Goal: Task Accomplishment & Management: Use online tool/utility

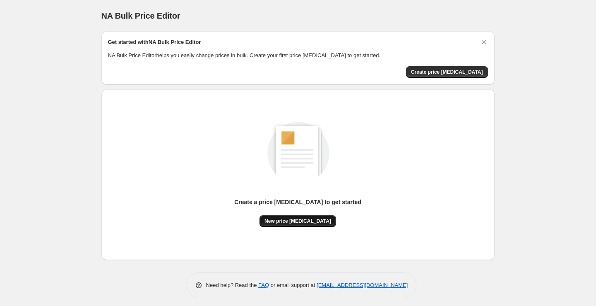
click at [315, 223] on span "New price change job" at bounding box center [297, 221] width 67 height 7
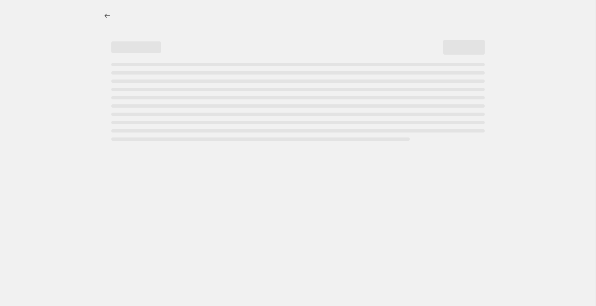
select select "percentage"
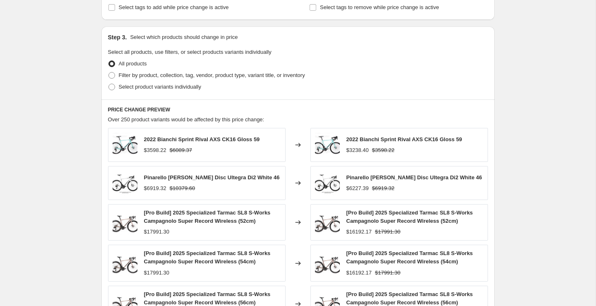
scroll to position [529, 0]
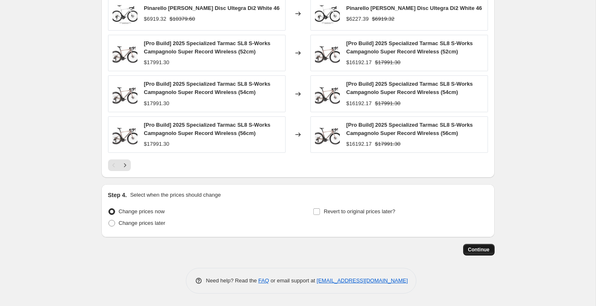
click at [481, 252] on span "Continue" at bounding box center [479, 249] width 22 height 7
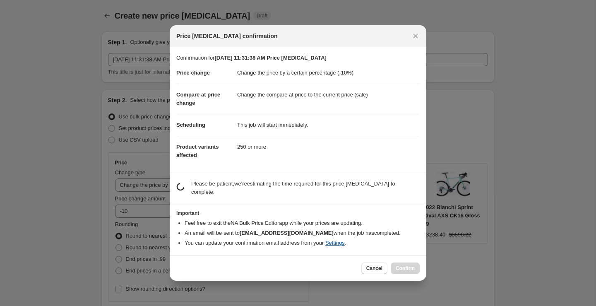
scroll to position [0, 0]
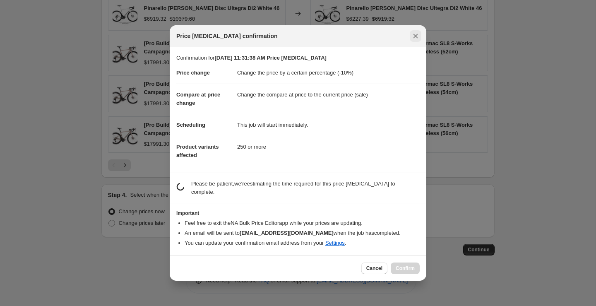
click at [417, 37] on icon "Close" at bounding box center [415, 36] width 5 height 5
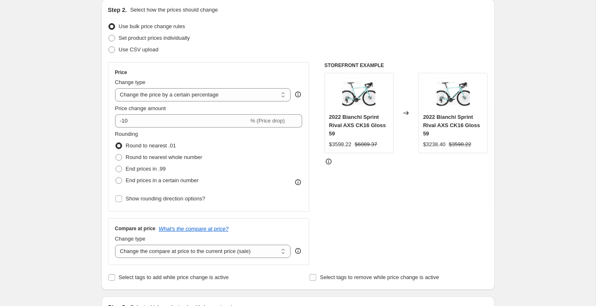
scroll to position [84, 0]
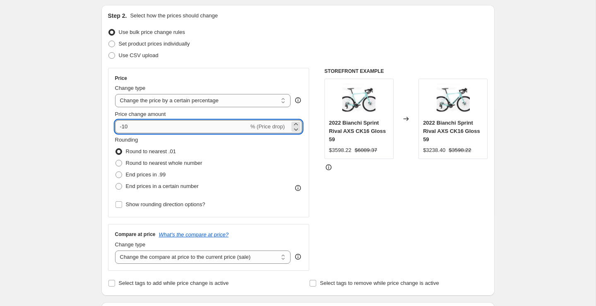
click at [203, 126] on input "-10" at bounding box center [182, 126] width 134 height 13
type input "-1"
type input "-50"
click at [322, 178] on div "Price Change type Change the price to a certain amount Change the price by a ce…" at bounding box center [298, 169] width 380 height 203
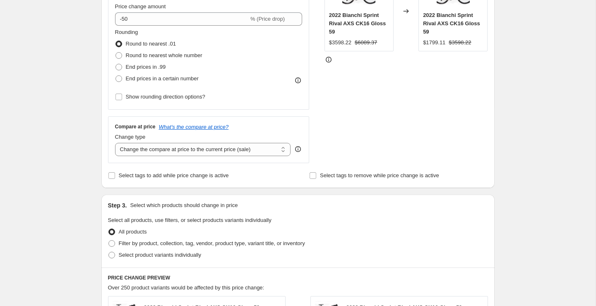
scroll to position [529, 0]
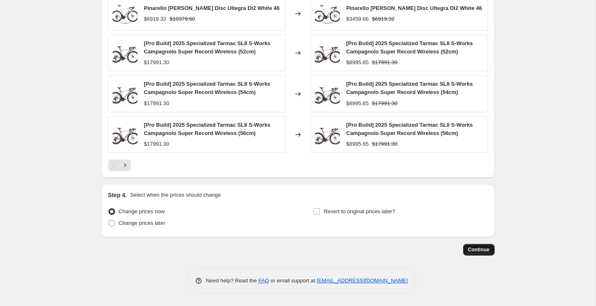
click at [475, 255] on button "Continue" at bounding box center [478, 250] width 31 height 12
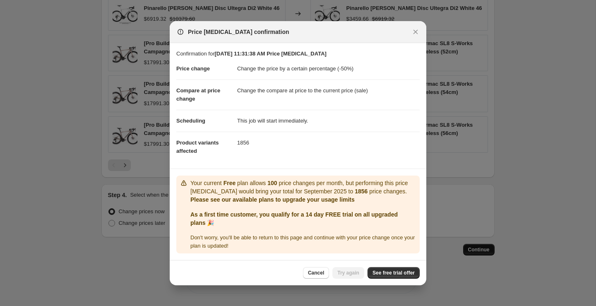
scroll to position [0, 0]
click at [375, 271] on span "See free trial offer" at bounding box center [393, 272] width 42 height 7
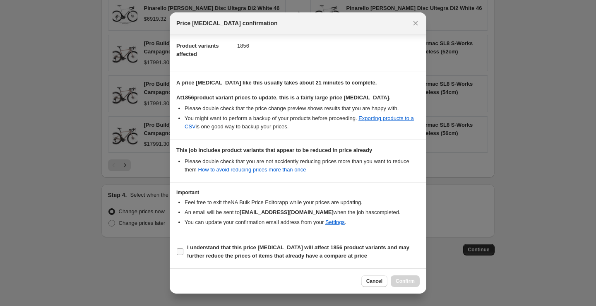
scroll to position [88, 0]
click at [214, 255] on b "I understand that this price change job will affect 1856 product variants and m…" at bounding box center [298, 251] width 222 height 14
click at [183, 255] on input "I understand that this price change job will affect 1856 product variants and m…" at bounding box center [180, 251] width 7 height 7
checkbox input "true"
click at [406, 276] on button "Confirm" at bounding box center [405, 281] width 29 height 12
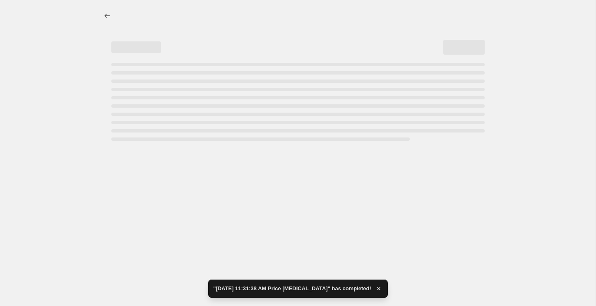
select select "percentage"
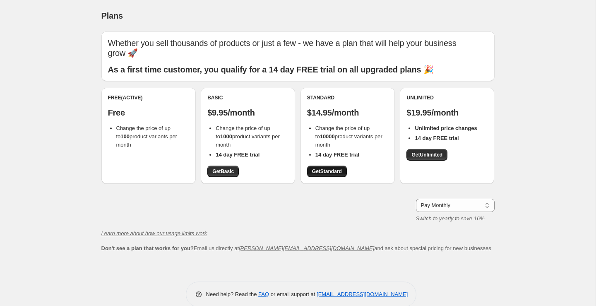
click at [339, 168] on span "Get Standard" at bounding box center [327, 171] width 30 height 7
